Goal: Use online tool/utility: Utilize a website feature to perform a specific function

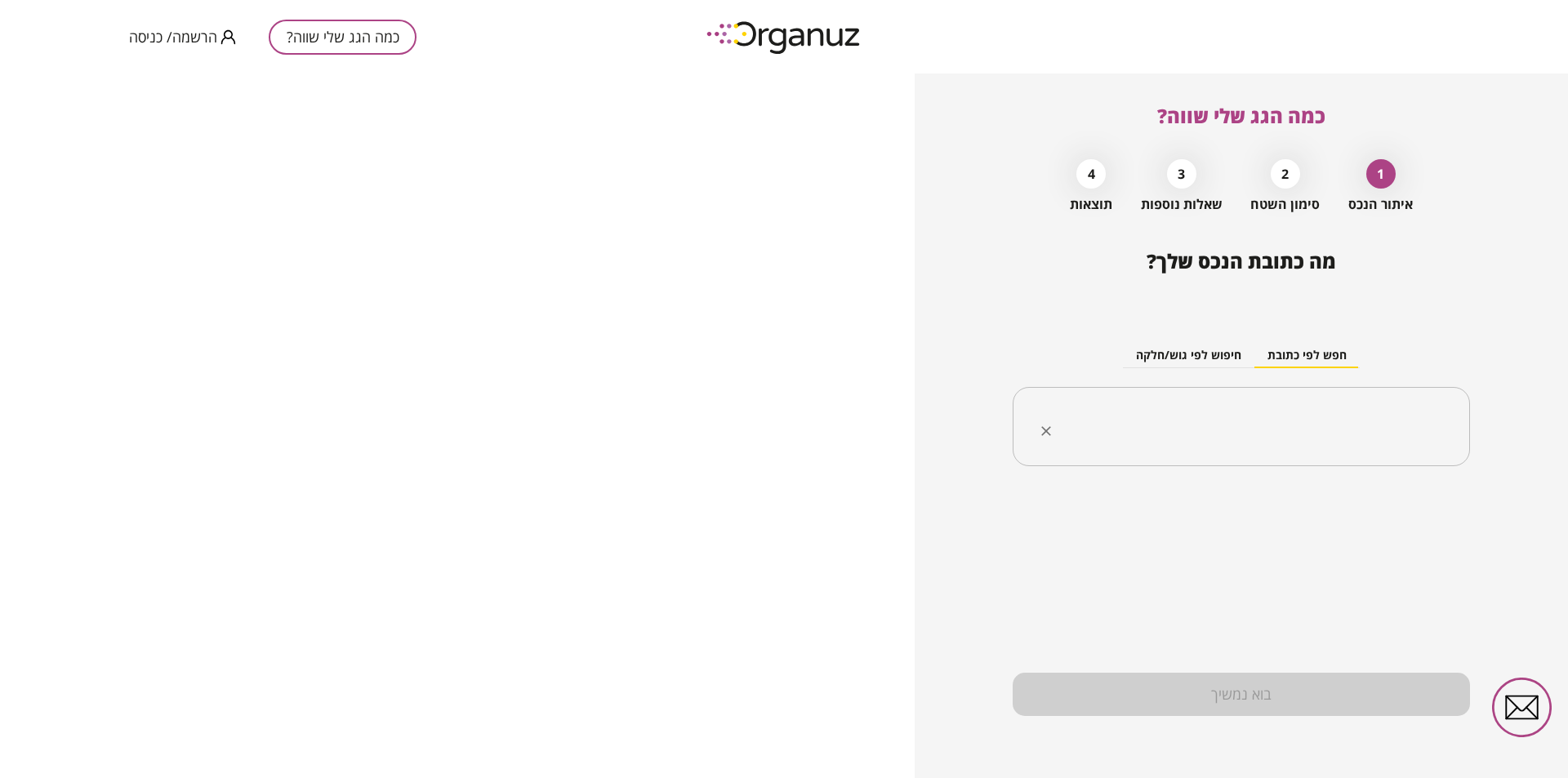
click at [1309, 412] on input "text" at bounding box center [1248, 428] width 406 height 41
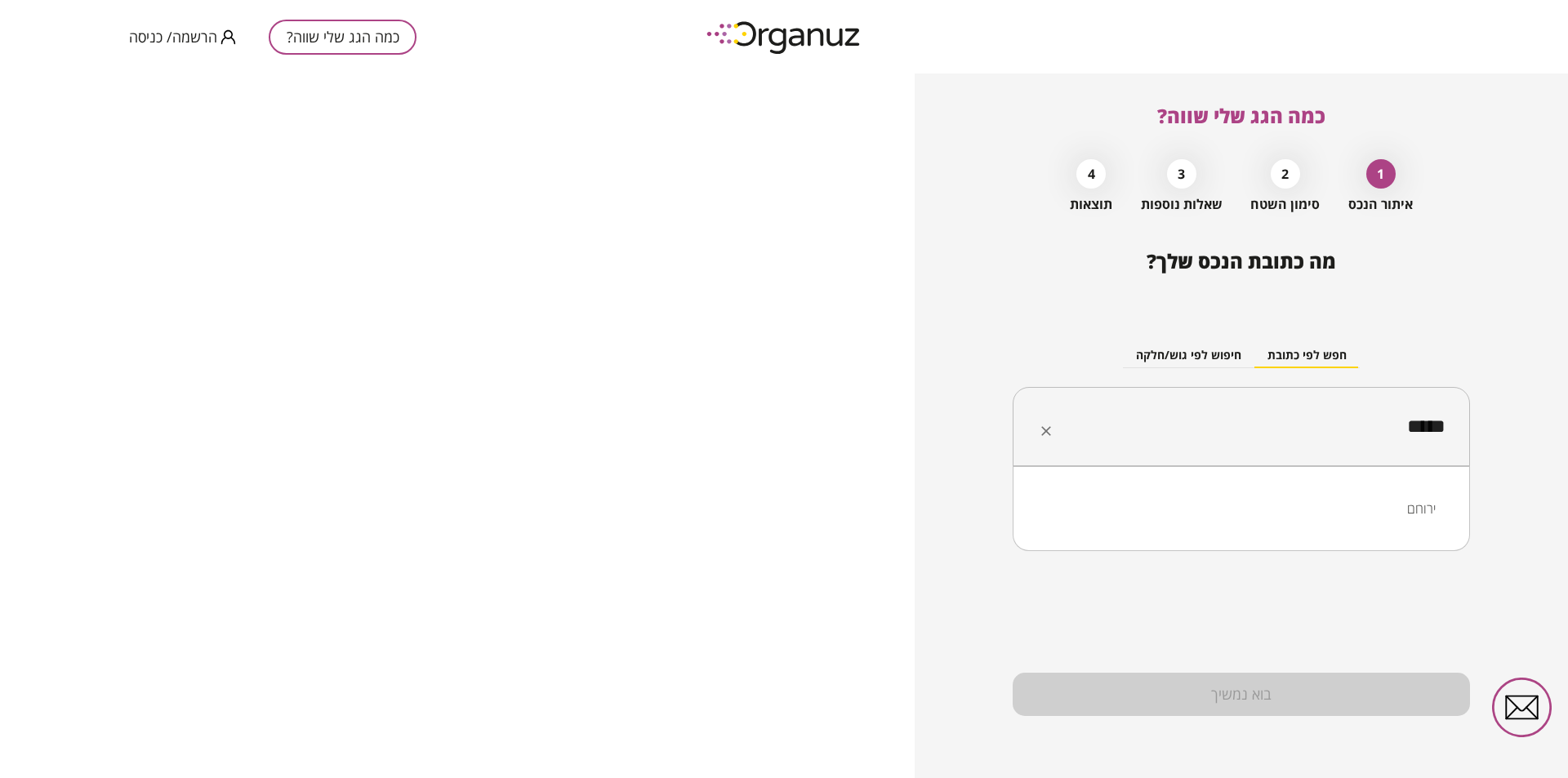
click at [1416, 509] on li "ירוחם" at bounding box center [1241, 509] width 415 height 30
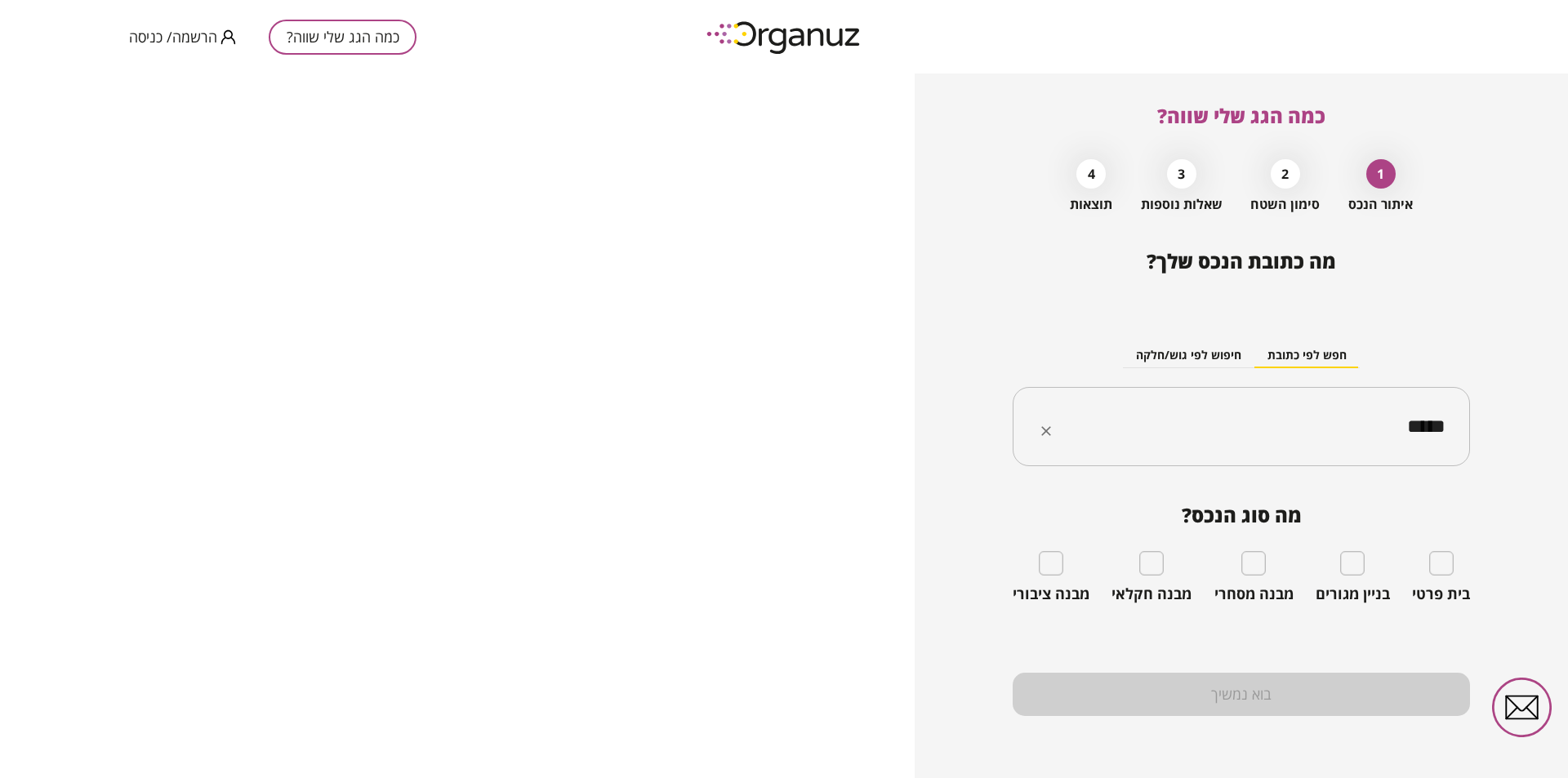
type input "*****"
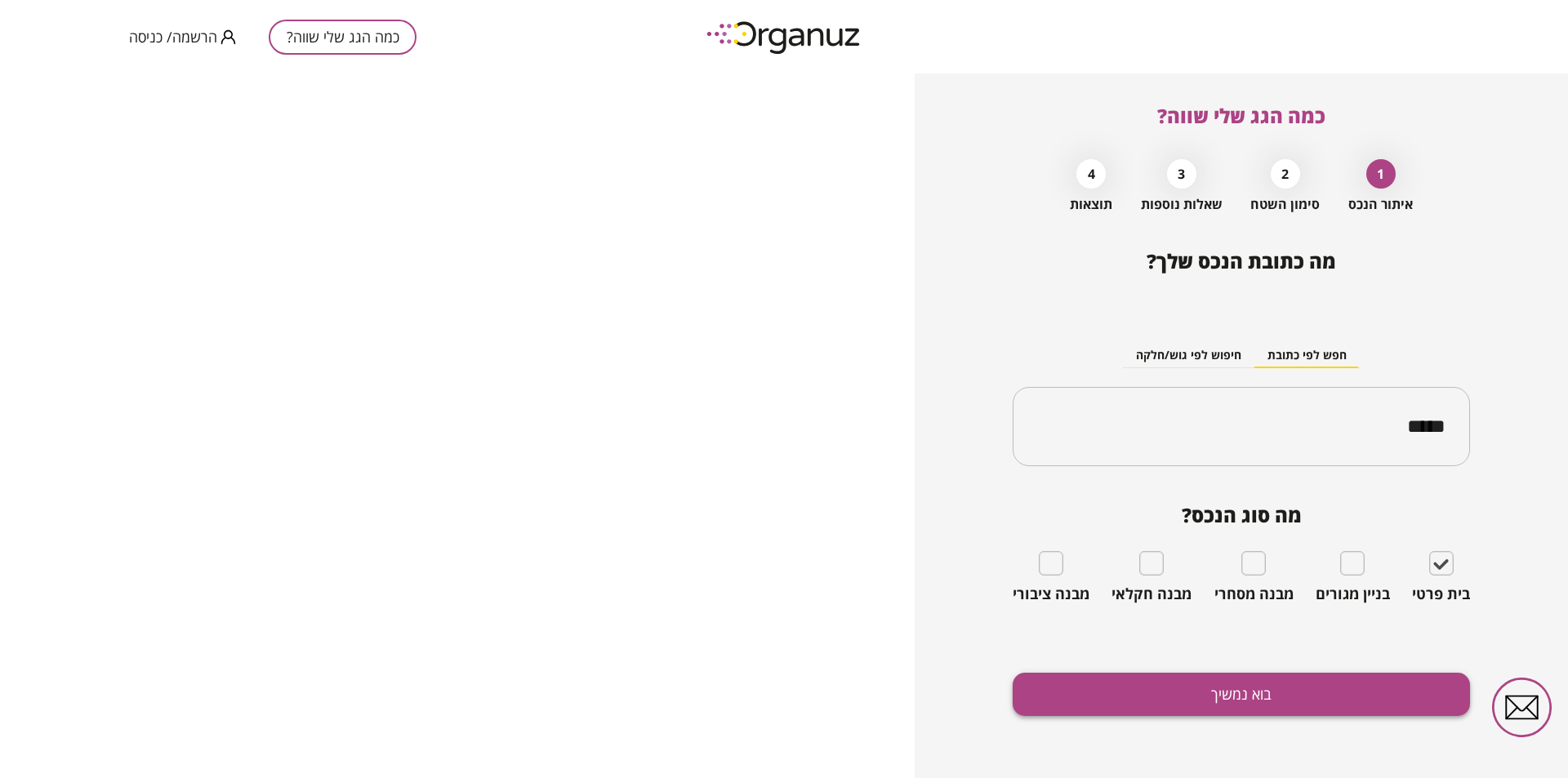
click at [1271, 688] on button "בוא נמשיך" at bounding box center [1241, 694] width 457 height 43
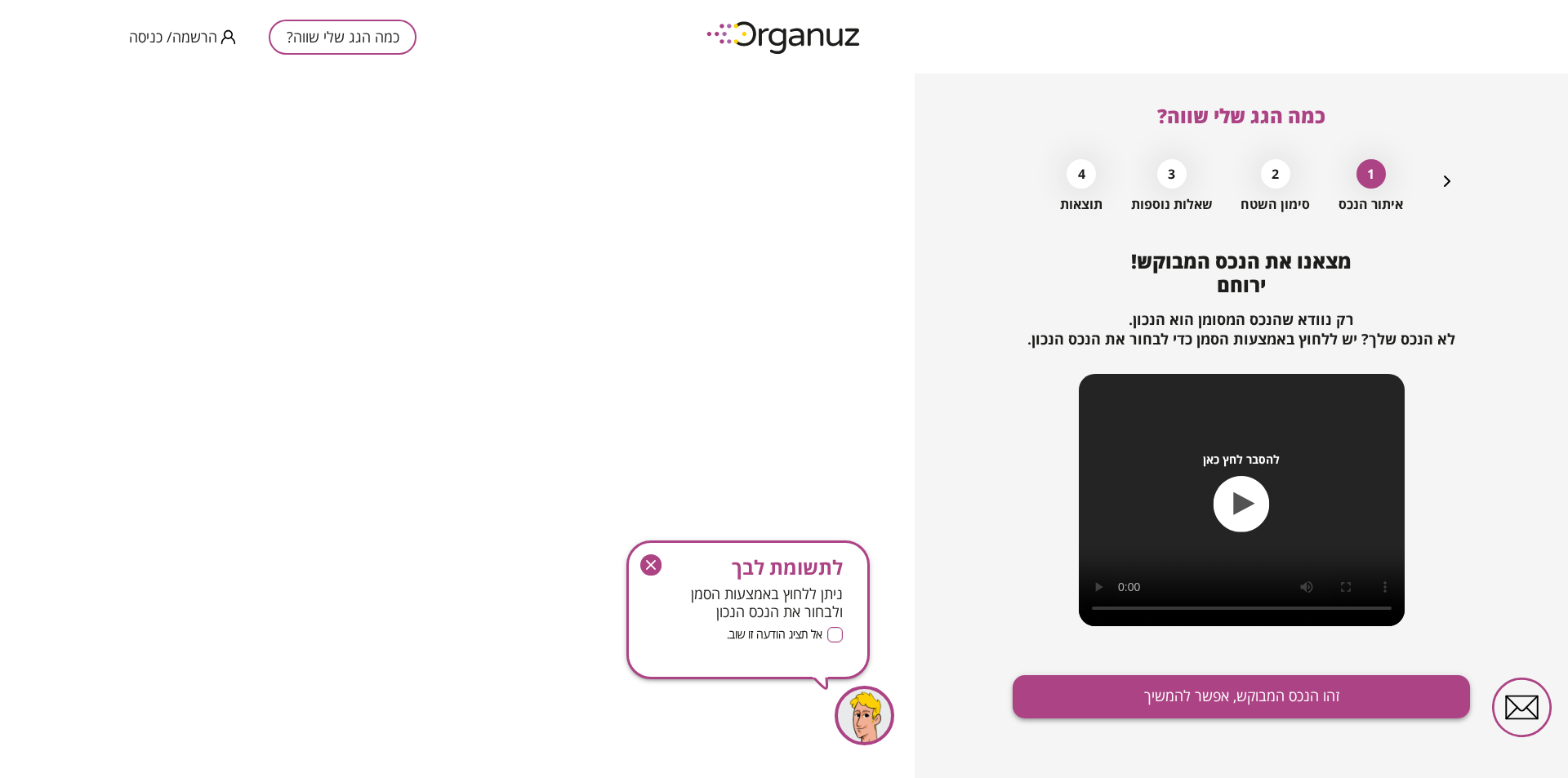
click at [1267, 687] on button "זהו הנכס המבוקש, אפשר להמשיך" at bounding box center [1241, 697] width 457 height 43
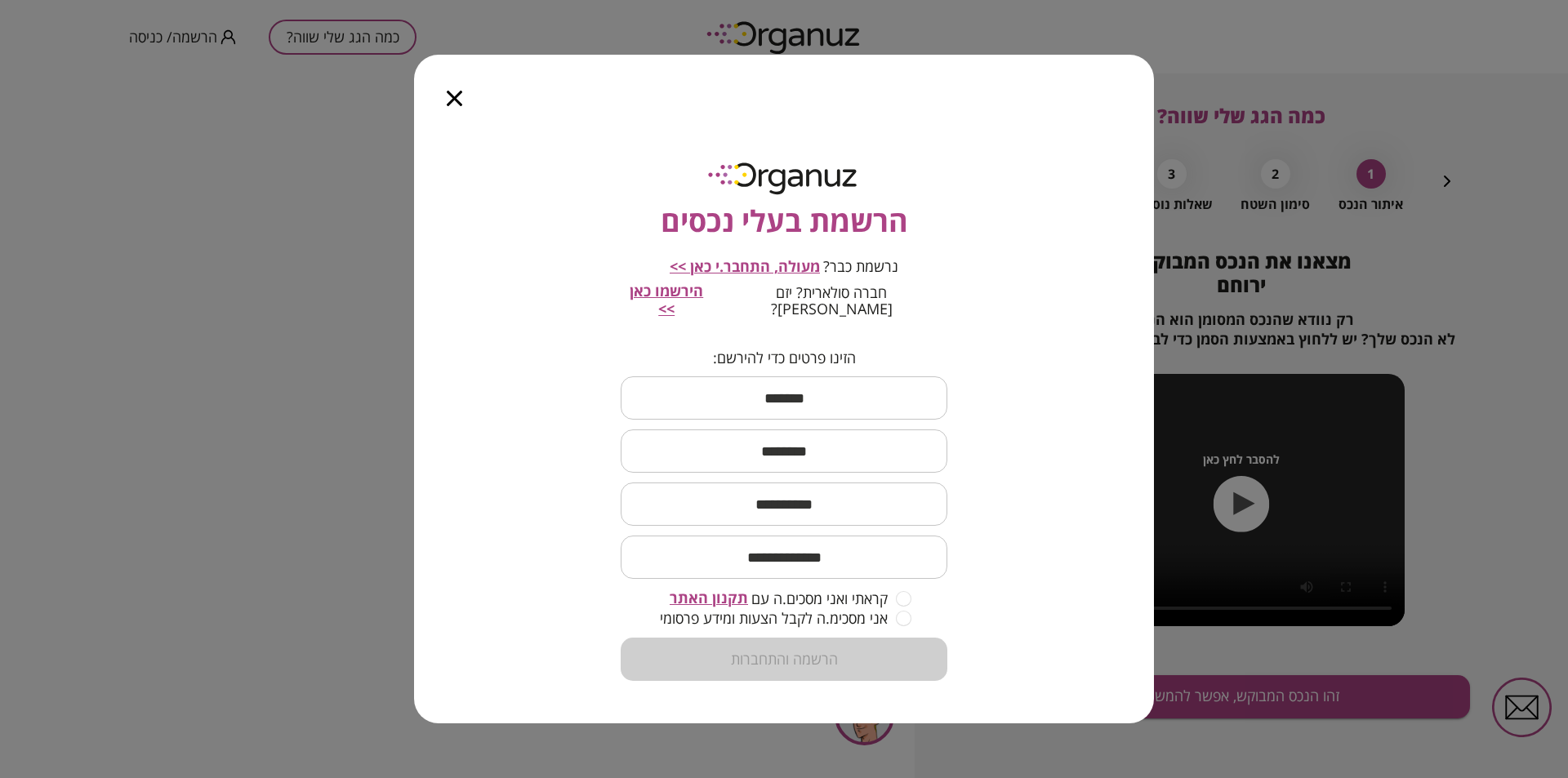
click at [453, 106] on icon "button" at bounding box center [455, 98] width 16 height 16
